Goal: Transaction & Acquisition: Book appointment/travel/reservation

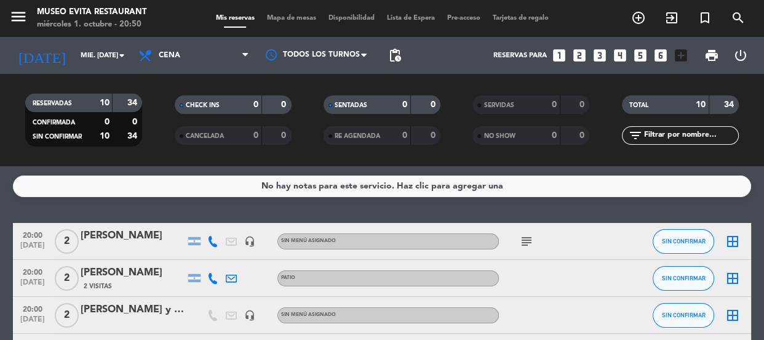
scroll to position [36, 0]
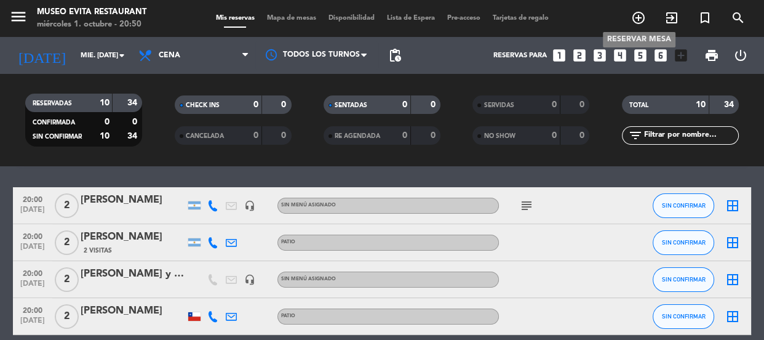
click at [641, 18] on icon "add_circle_outline" at bounding box center [638, 17] width 15 height 15
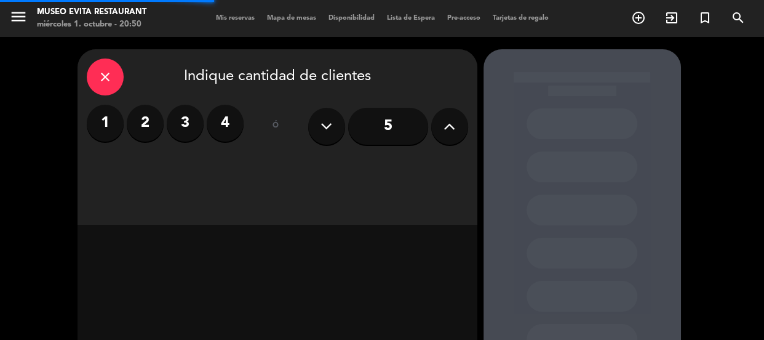
click at [114, 65] on div "close" at bounding box center [105, 76] width 37 height 37
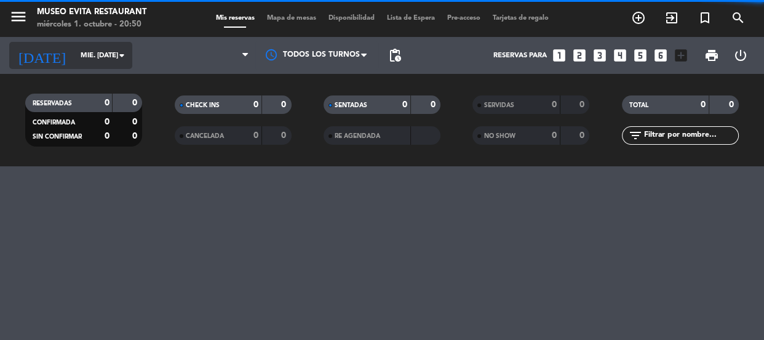
click at [76, 54] on input "mié. [DATE]" at bounding box center [121, 56] width 95 height 20
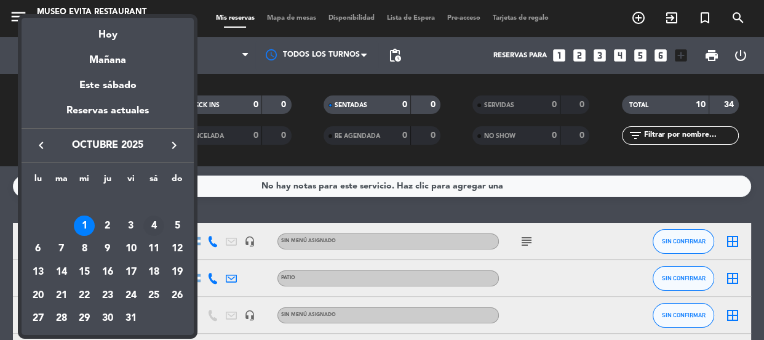
click at [151, 228] on div "4" at bounding box center [153, 225] width 21 height 21
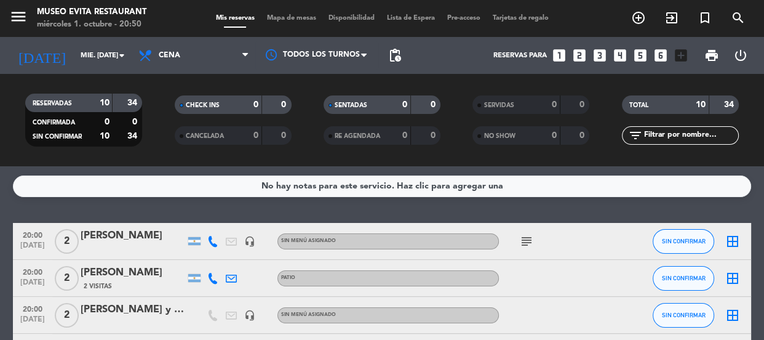
type input "sáb. [DATE]"
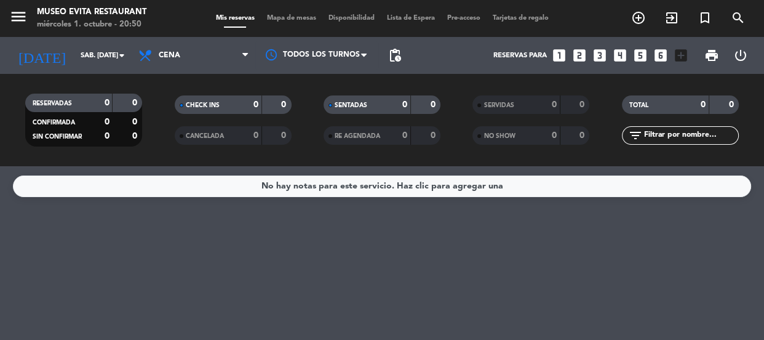
click at [172, 51] on span "Cena" at bounding box center [170, 55] width 22 height 9
click at [178, 132] on div "menu [GEOGRAPHIC_DATA] miércoles 1. octubre - 20:50 Mis reservas Mapa de mesas …" at bounding box center [382, 83] width 764 height 166
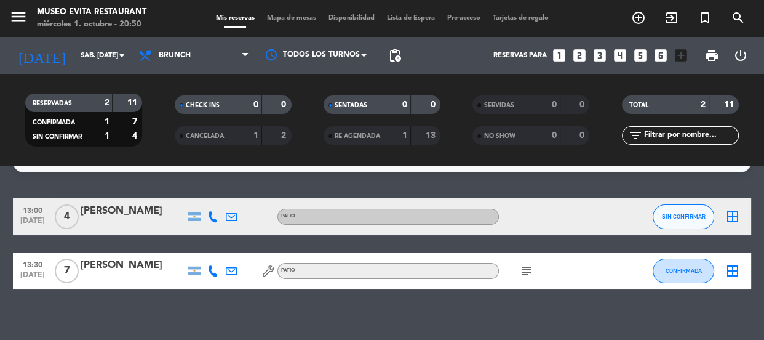
scroll to position [36, 0]
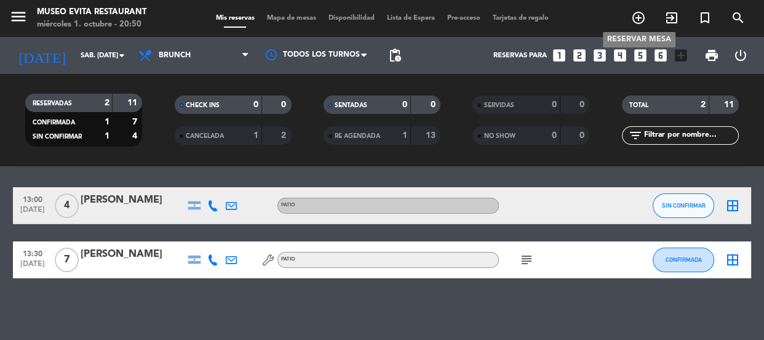
click at [641, 18] on icon "add_circle_outline" at bounding box center [638, 17] width 15 height 15
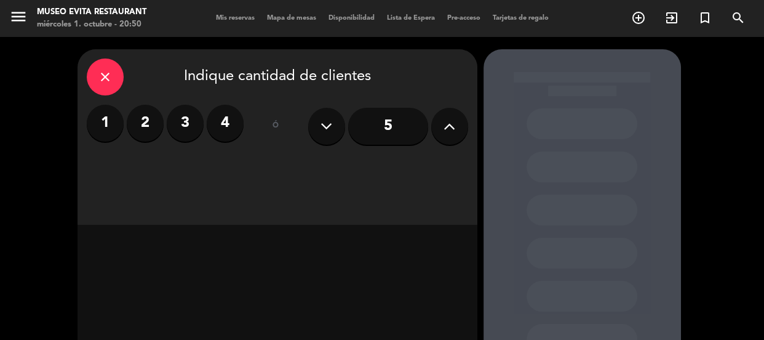
click at [158, 120] on label "2" at bounding box center [145, 123] width 37 height 37
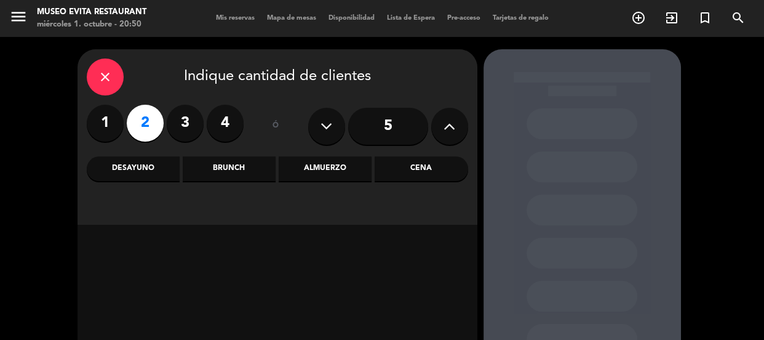
click at [326, 167] on div "Almuerzo" at bounding box center [325, 168] width 93 height 25
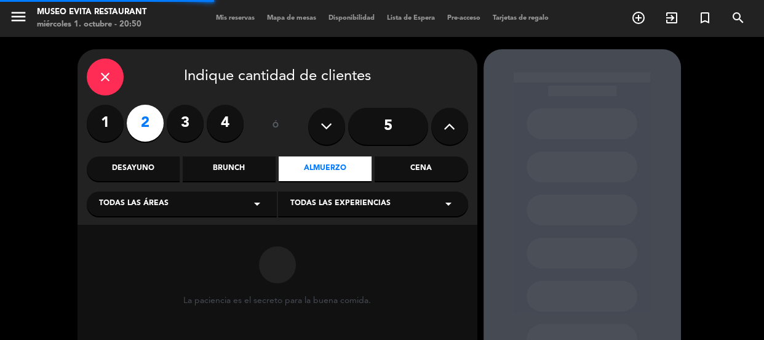
click at [239, 162] on div "Brunch" at bounding box center [229, 168] width 93 height 25
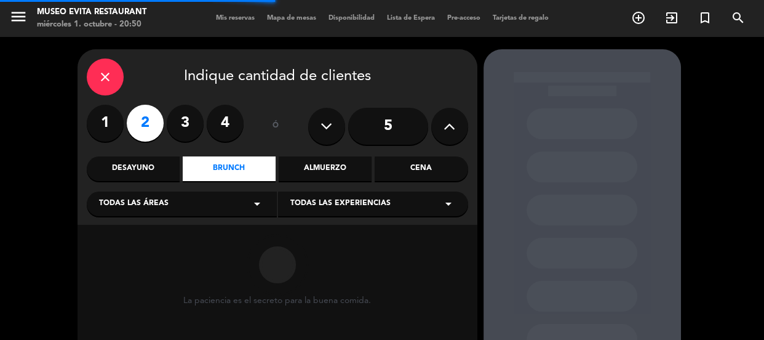
click at [190, 194] on div "Todas las áreas arrow_drop_down" at bounding box center [182, 203] width 190 height 25
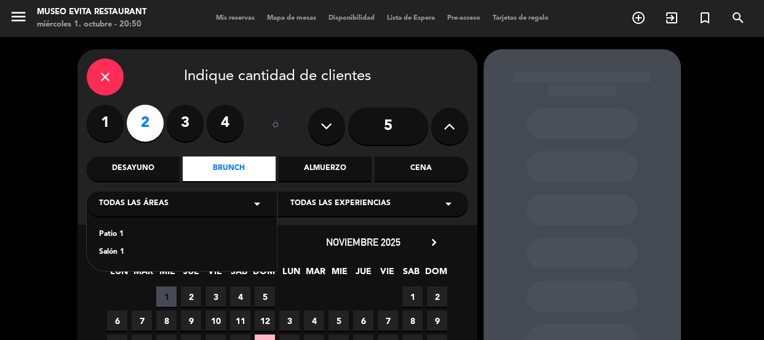
click at [108, 231] on div "Patio 1" at bounding box center [182, 234] width 166 height 12
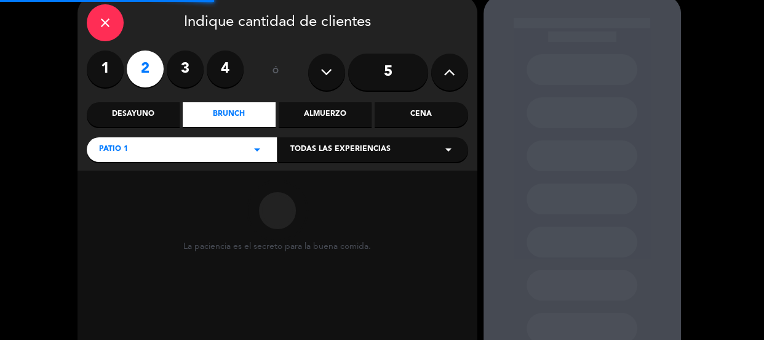
scroll to position [138, 0]
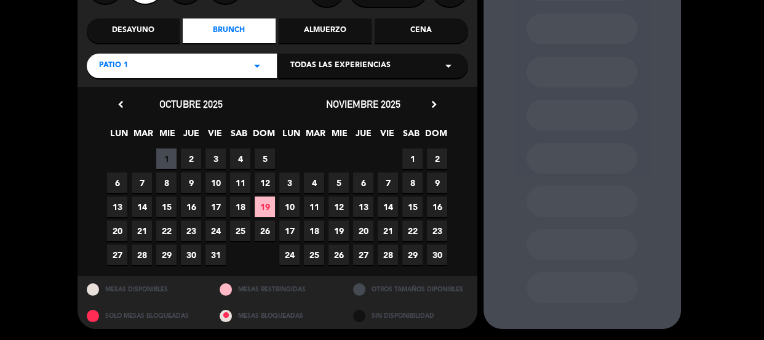
drag, startPoint x: 245, startPoint y: 151, endPoint x: 322, endPoint y: 141, distance: 78.2
click at [244, 151] on span "4" at bounding box center [240, 158] width 20 height 20
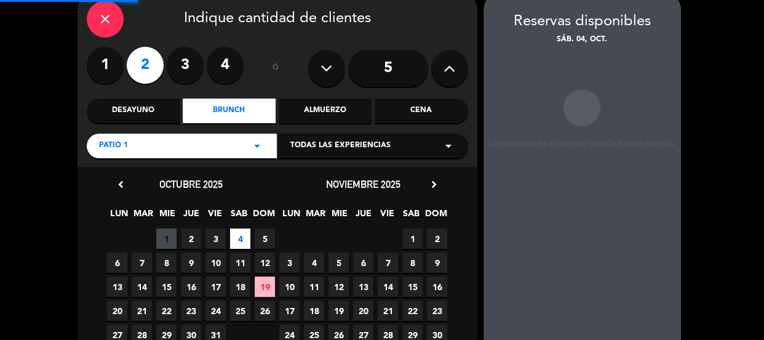
scroll to position [49, 0]
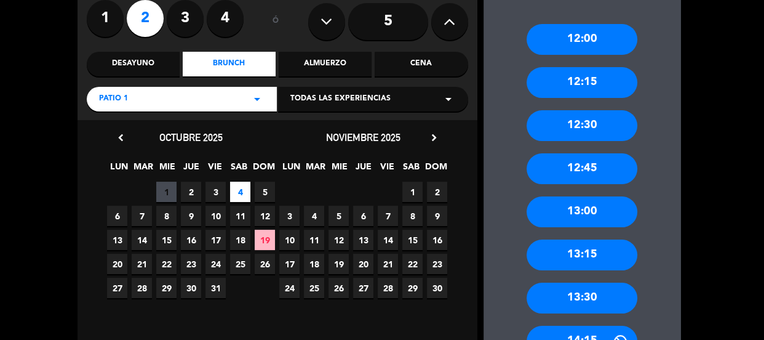
click at [594, 290] on div "13:30" at bounding box center [582, 297] width 111 height 31
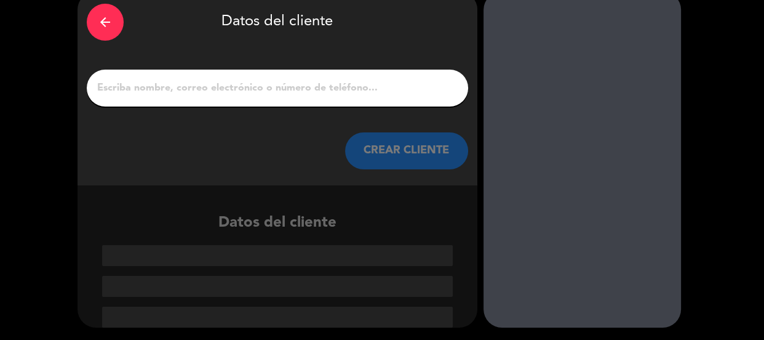
click at [258, 85] on input "1" at bounding box center [277, 87] width 363 height 17
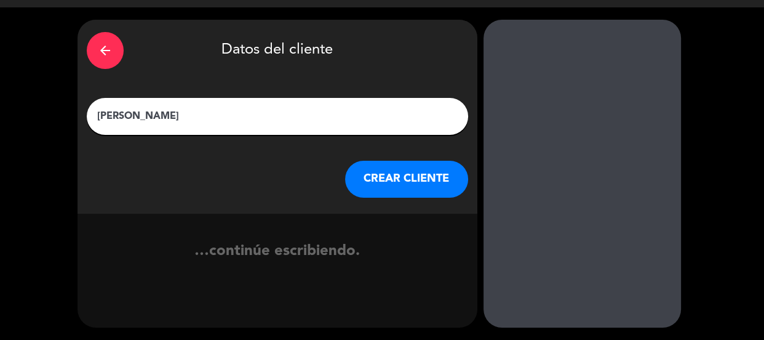
type input "[PERSON_NAME]"
click at [406, 186] on button "CREAR CLIENTE" at bounding box center [406, 179] width 123 height 37
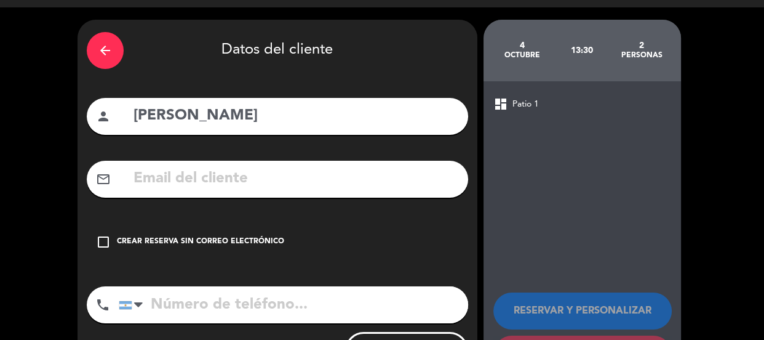
click at [262, 246] on div "Crear reserva sin correo electrónico" at bounding box center [200, 242] width 167 height 12
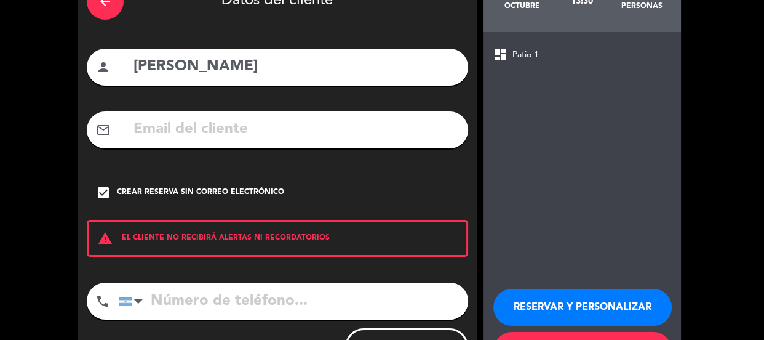
scroll to position [135, 0]
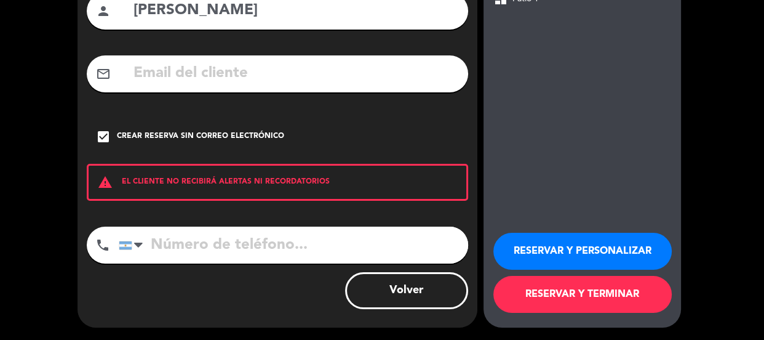
click at [263, 254] on input "tel" at bounding box center [294, 244] width 350 height 37
type input "1153196456"
click at [595, 233] on button "RESERVAR Y PERSONALIZAR" at bounding box center [583, 251] width 178 height 37
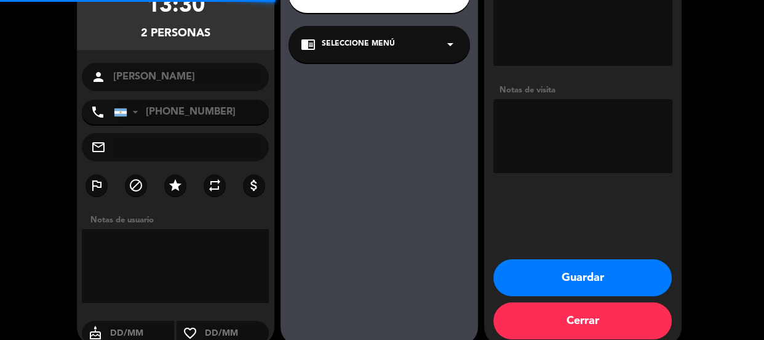
scroll to position [49, 0]
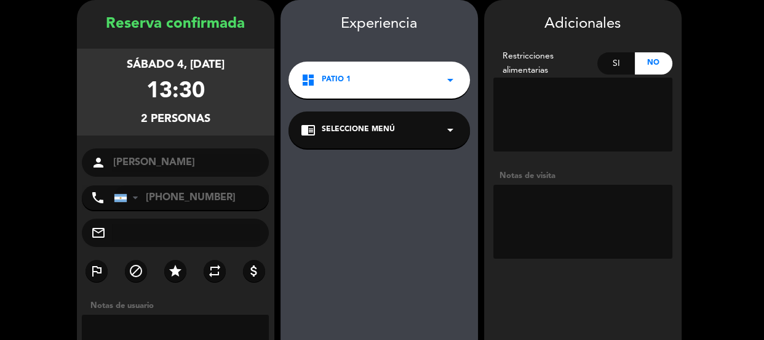
click at [550, 222] on textarea at bounding box center [583, 222] width 179 height 74
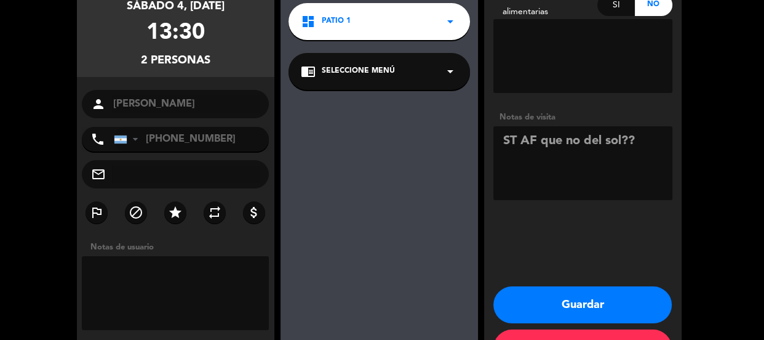
scroll to position [153, 0]
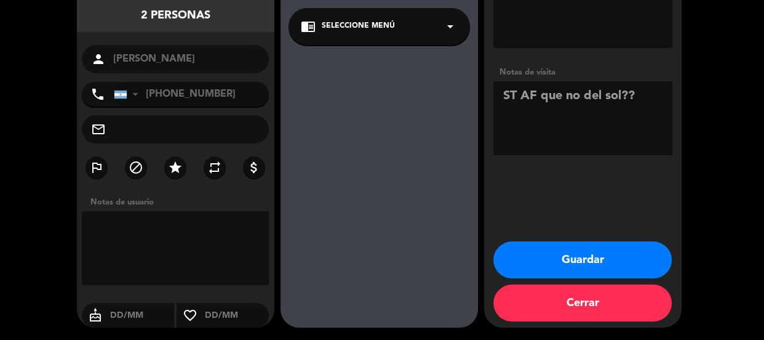
type textarea "ST AF que no del sol??"
click at [594, 259] on button "Guardar" at bounding box center [583, 259] width 178 height 37
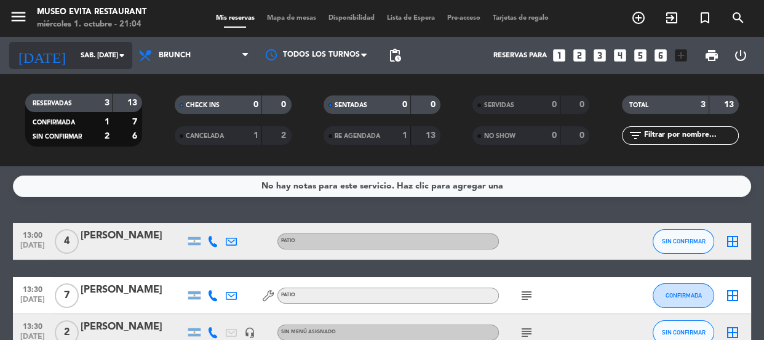
click at [101, 60] on input "sáb. [DATE]" at bounding box center [121, 56] width 95 height 20
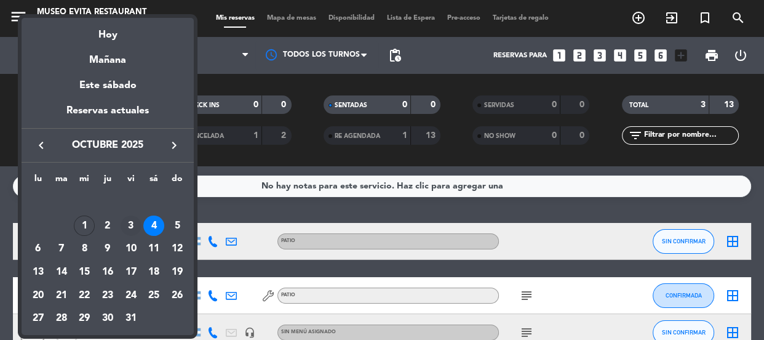
click at [124, 226] on div "3" at bounding box center [131, 225] width 21 height 21
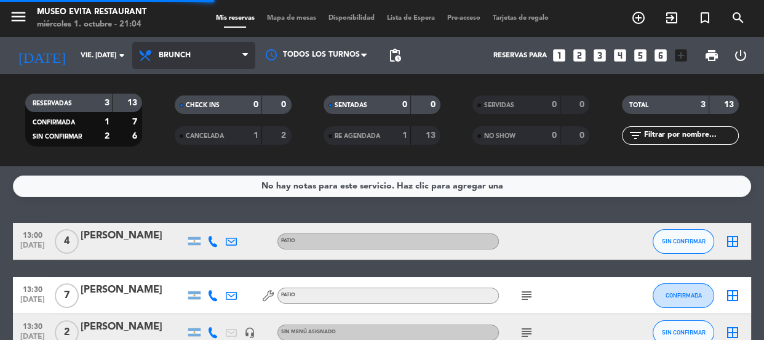
click at [173, 42] on span "Brunch" at bounding box center [193, 55] width 123 height 27
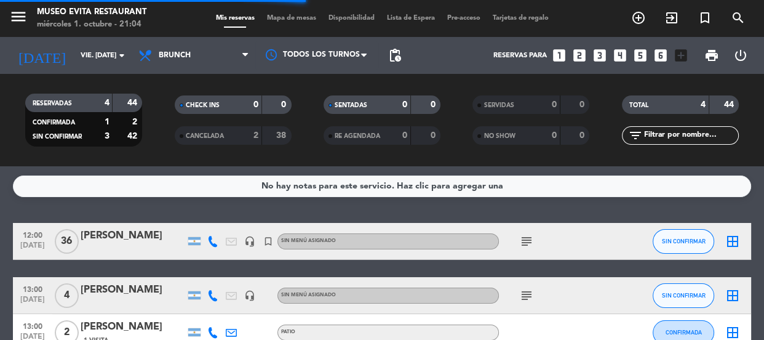
click at [159, 202] on div "No hay notas para este servicio. Haz clic para agregar una 12:00 [DATE] [PERSON…" at bounding box center [382, 253] width 764 height 174
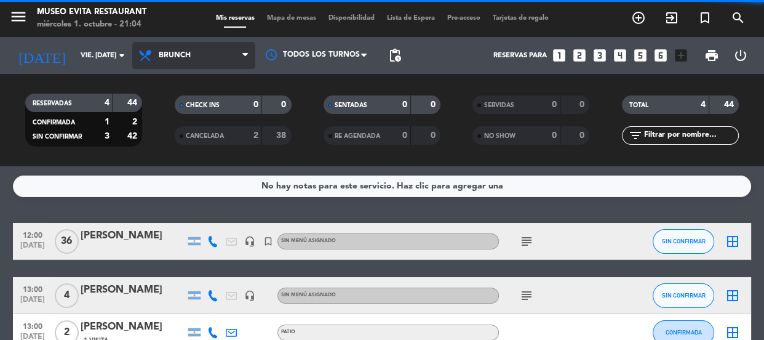
click at [161, 66] on span "Brunch" at bounding box center [193, 55] width 123 height 27
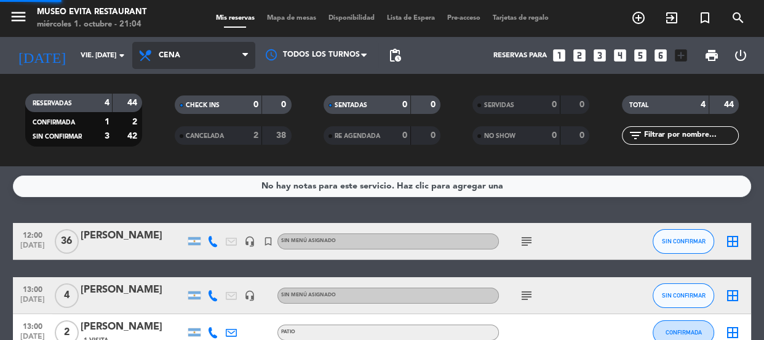
click at [164, 191] on ng-component "menu [GEOGRAPHIC_DATA] miércoles 1. octubre - 21:04 Mis reservas Mapa de mesas …" at bounding box center [382, 170] width 764 height 340
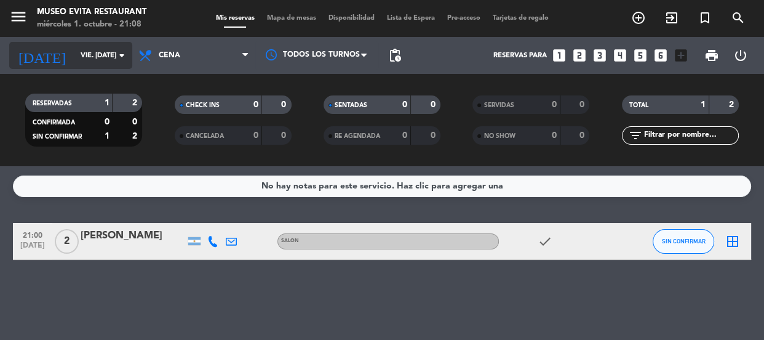
click at [93, 52] on input "vie. [DATE]" at bounding box center [121, 56] width 95 height 20
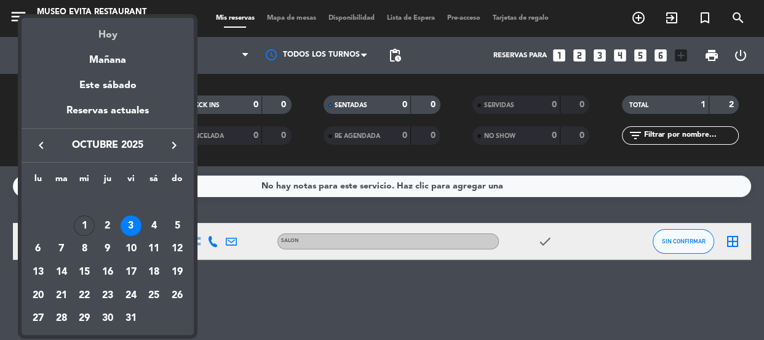
click at [105, 36] on div "Hoy" at bounding box center [108, 30] width 172 height 25
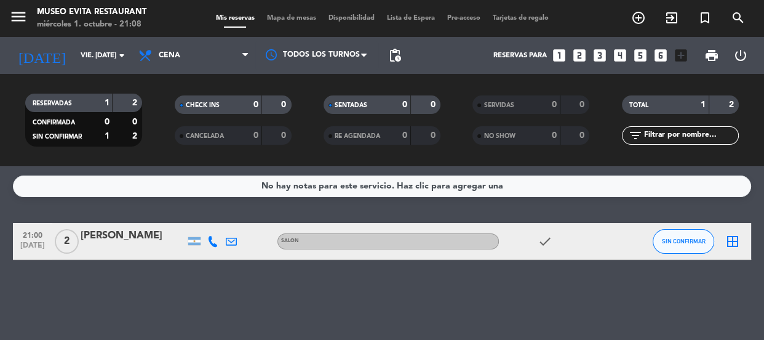
type input "mié. [DATE]"
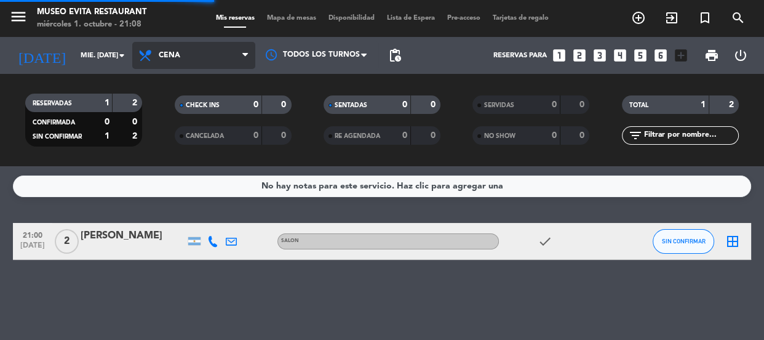
click at [186, 53] on span "Cena" at bounding box center [193, 55] width 123 height 27
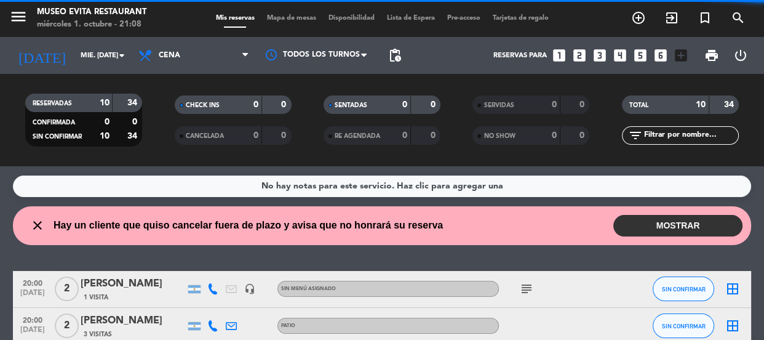
click at [163, 194] on div "No hay notas para este servicio. Haz clic para agregar una" at bounding box center [382, 186] width 738 height 22
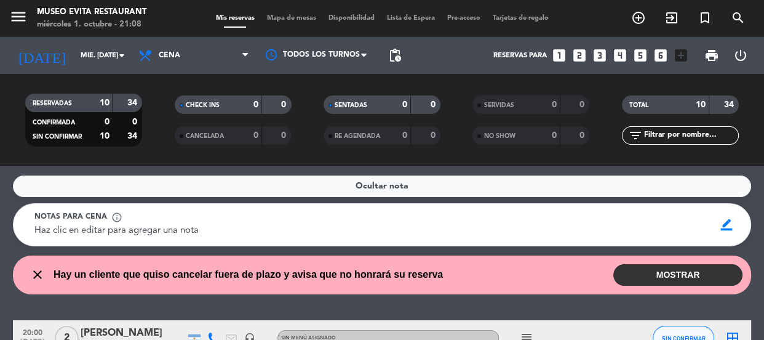
click at [666, 275] on button "MOSTRAR" at bounding box center [678, 275] width 129 height 22
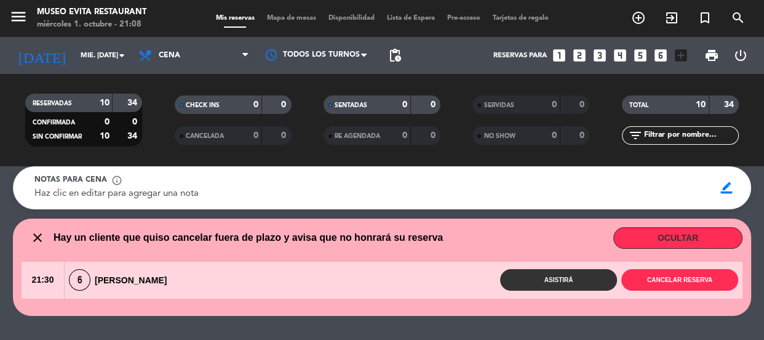
scroll to position [55, 0]
